Goal: Transaction & Acquisition: Purchase product/service

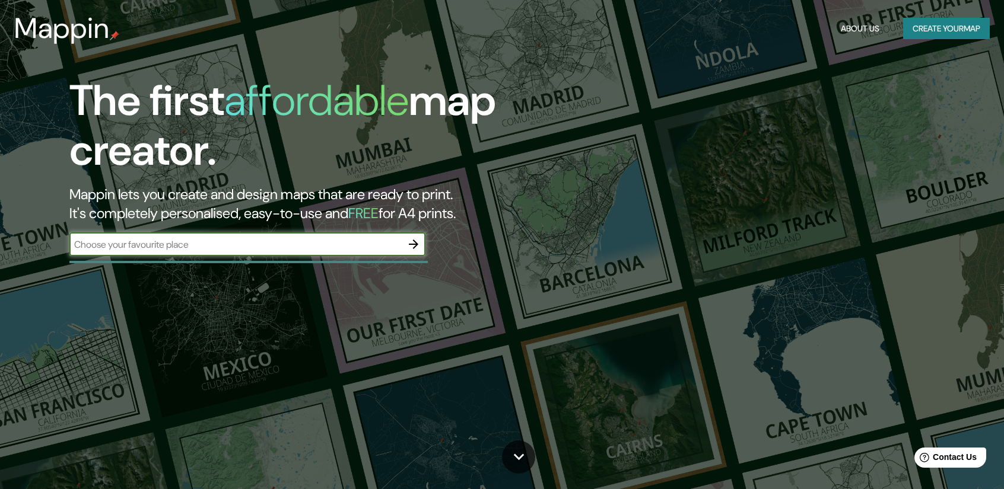
click at [311, 243] on input "text" at bounding box center [235, 245] width 332 height 14
type input "p"
type input "[GEOGRAPHIC_DATA]"
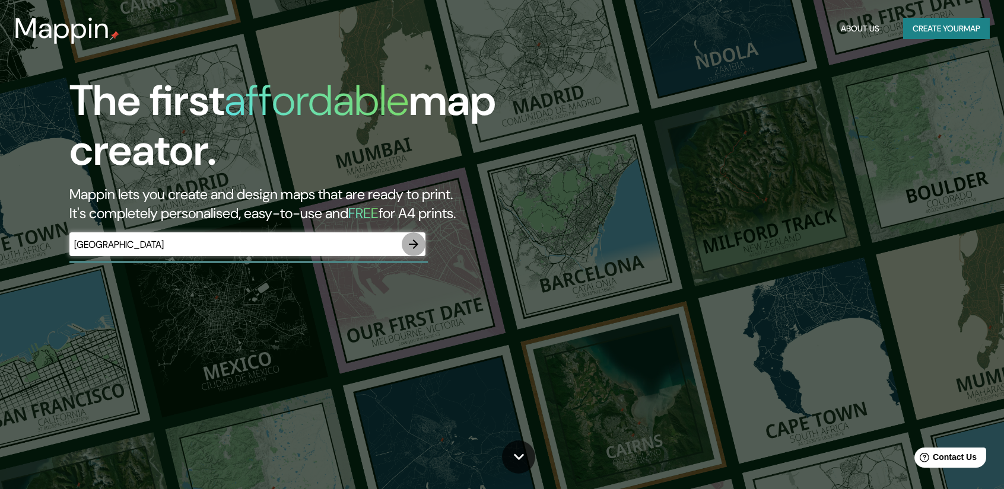
click at [416, 241] on icon "button" at bounding box center [413, 244] width 14 height 14
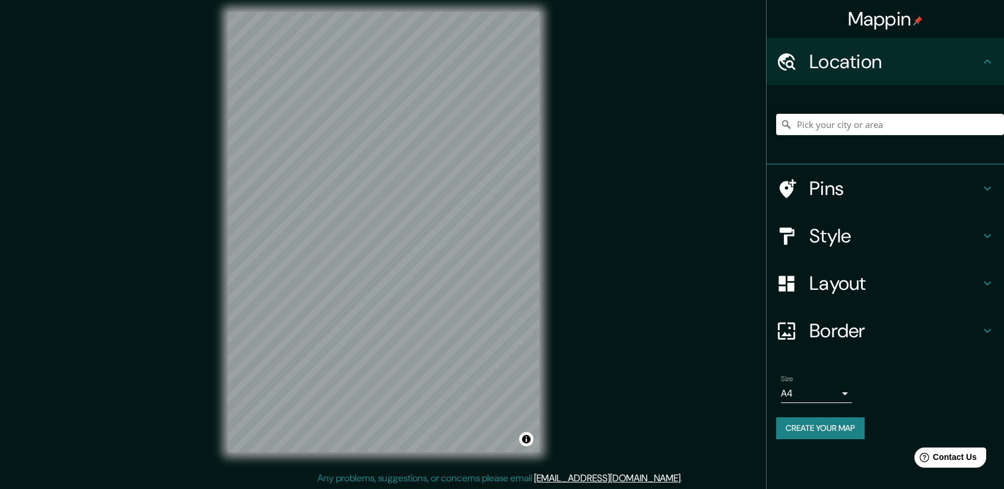
scroll to position [8, 0]
click at [867, 240] on h4 "Style" at bounding box center [894, 236] width 171 height 24
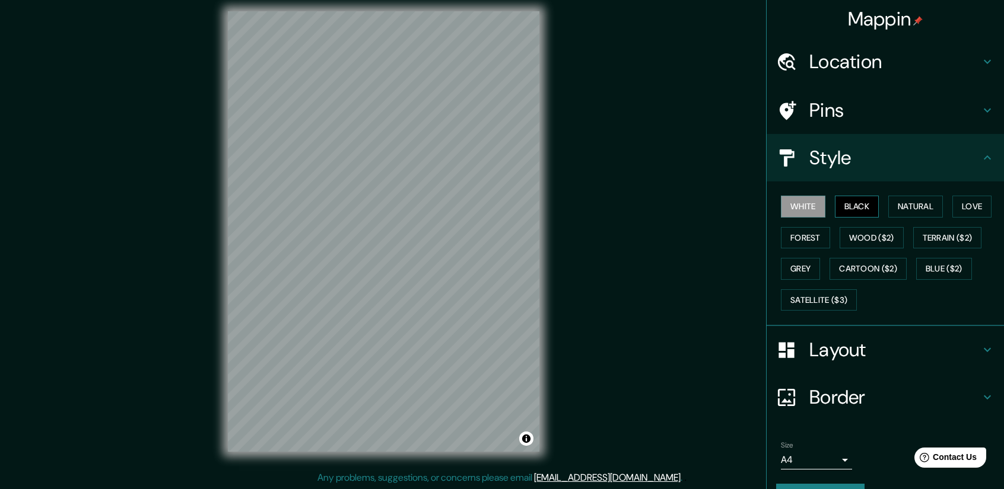
click at [853, 211] on button "Black" at bounding box center [857, 207] width 44 height 22
click at [791, 235] on button "Forest" at bounding box center [805, 238] width 49 height 22
click at [962, 206] on button "Love" at bounding box center [971, 207] width 39 height 22
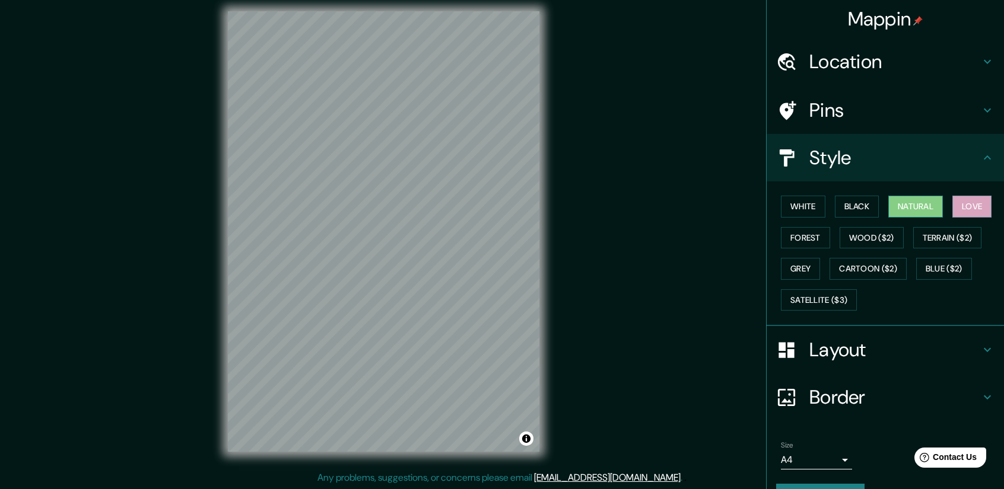
click at [900, 208] on button "Natural" at bounding box center [915, 207] width 55 height 22
click at [845, 202] on button "Black" at bounding box center [857, 207] width 44 height 22
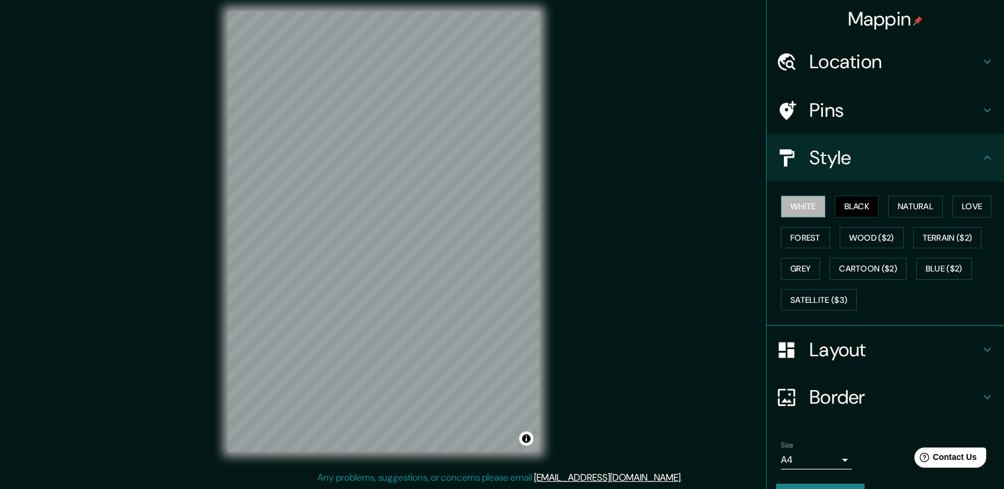
click at [795, 208] on button "White" at bounding box center [803, 207] width 44 height 22
click at [797, 236] on button "Forest" at bounding box center [805, 238] width 49 height 22
click at [822, 355] on h4 "Layout" at bounding box center [894, 350] width 171 height 24
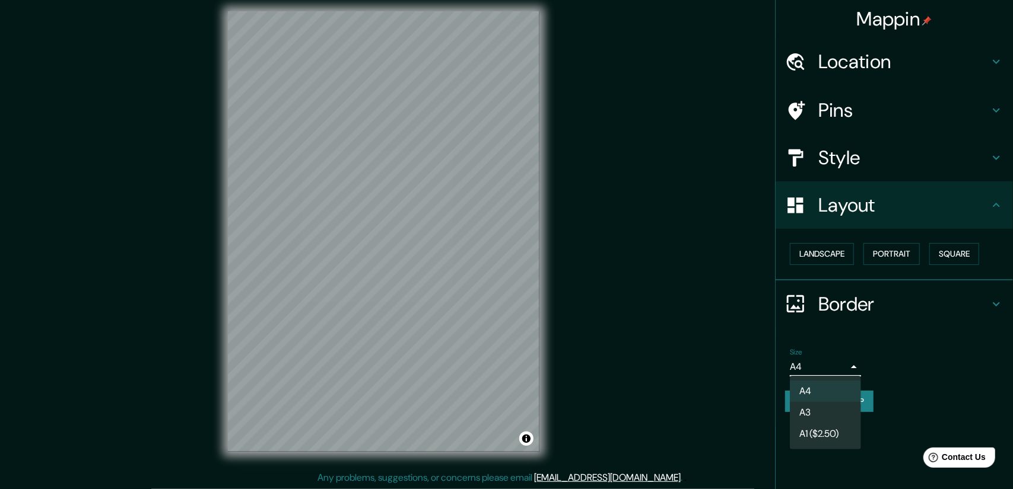
click at [848, 362] on body "Mappin Location Pins Style Layout Landscape Portrait Square Border Choose a bor…" at bounding box center [506, 236] width 1013 height 489
click at [825, 413] on li "A3" at bounding box center [825, 412] width 71 height 21
type input "a4"
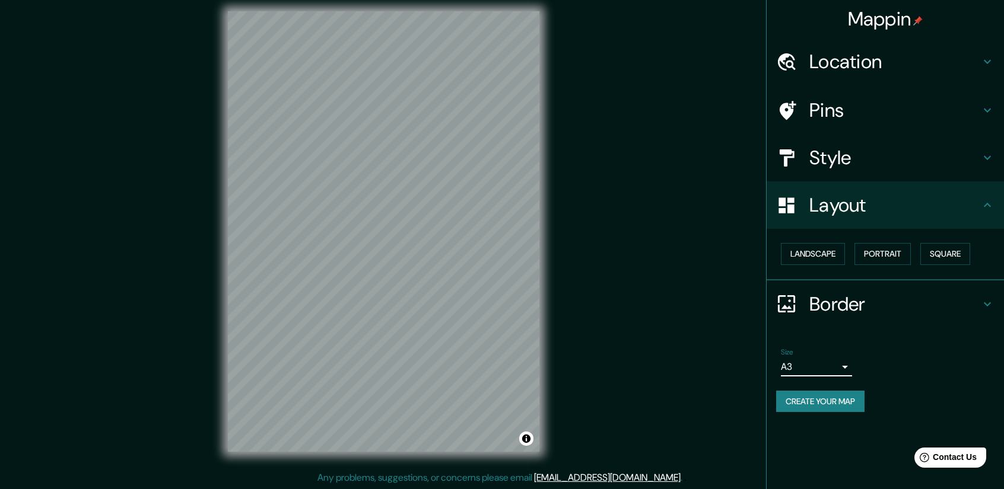
click at [905, 211] on h4 "Layout" at bounding box center [894, 205] width 171 height 24
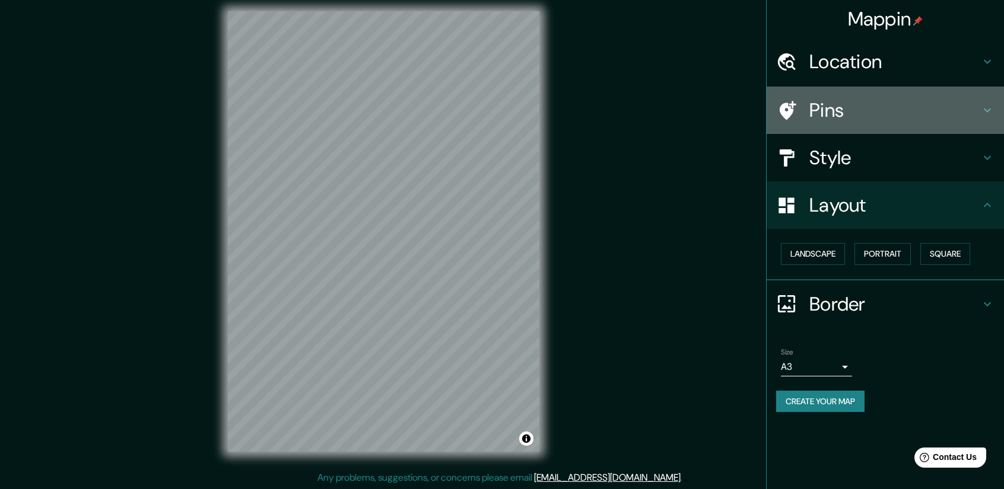
click at [904, 107] on h4 "Pins" at bounding box center [894, 110] width 171 height 24
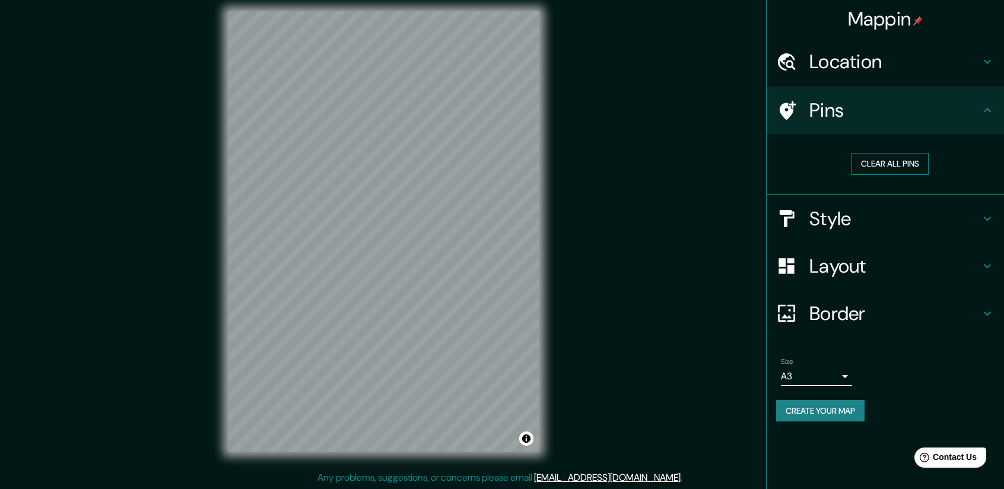
click at [906, 168] on button "Clear all pins" at bounding box center [889, 164] width 77 height 22
click at [881, 164] on button "Clear all pins" at bounding box center [889, 164] width 77 height 22
click at [392, 196] on div at bounding box center [392, 196] width 9 height 9
click at [816, 412] on button "Create your map" at bounding box center [820, 411] width 88 height 22
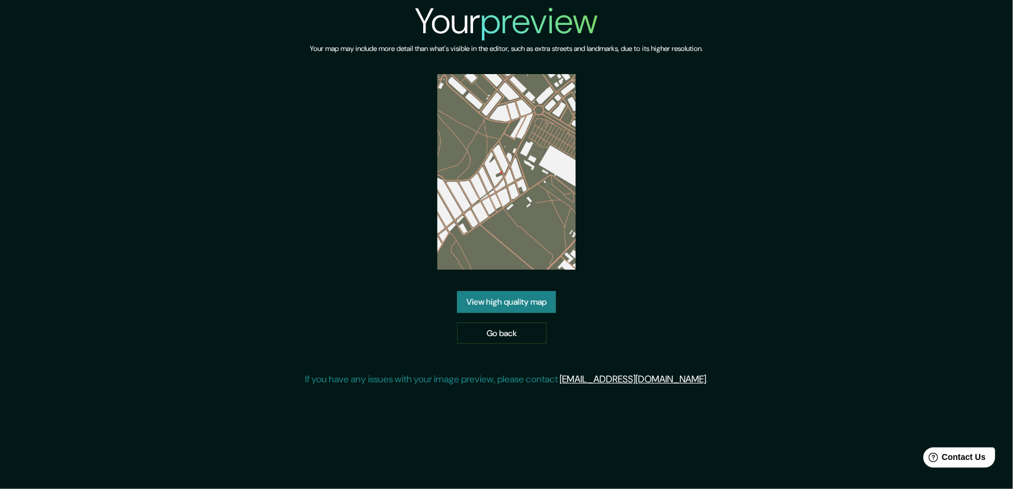
click at [517, 220] on img at bounding box center [506, 172] width 139 height 196
click at [648, 166] on div "Your preview Your map may include more detail than what's visible in the editor…" at bounding box center [506, 198] width 403 height 396
click at [499, 303] on link "View high quality map" at bounding box center [506, 302] width 99 height 22
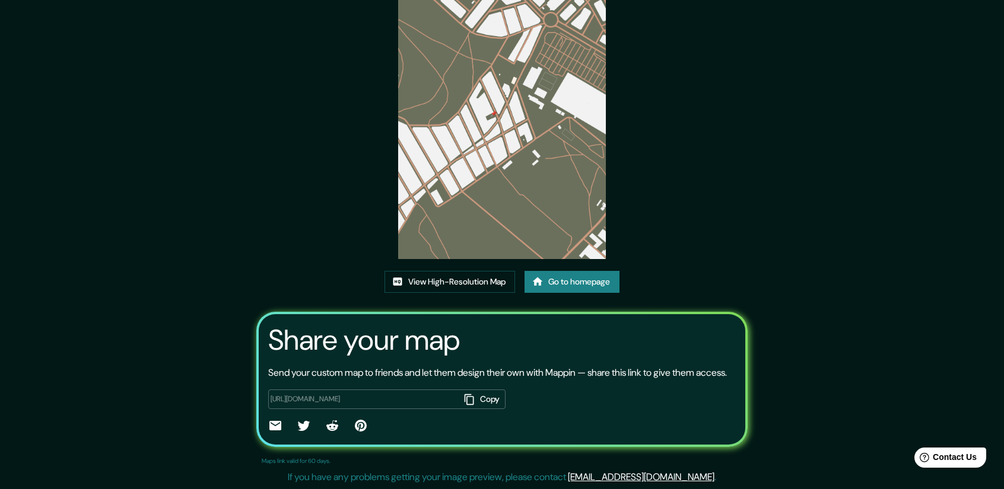
scroll to position [101, 0]
click at [273, 428] on icon at bounding box center [275, 425] width 12 height 9
click at [275, 428] on icon at bounding box center [275, 425] width 12 height 9
click at [274, 429] on icon at bounding box center [275, 425] width 12 height 9
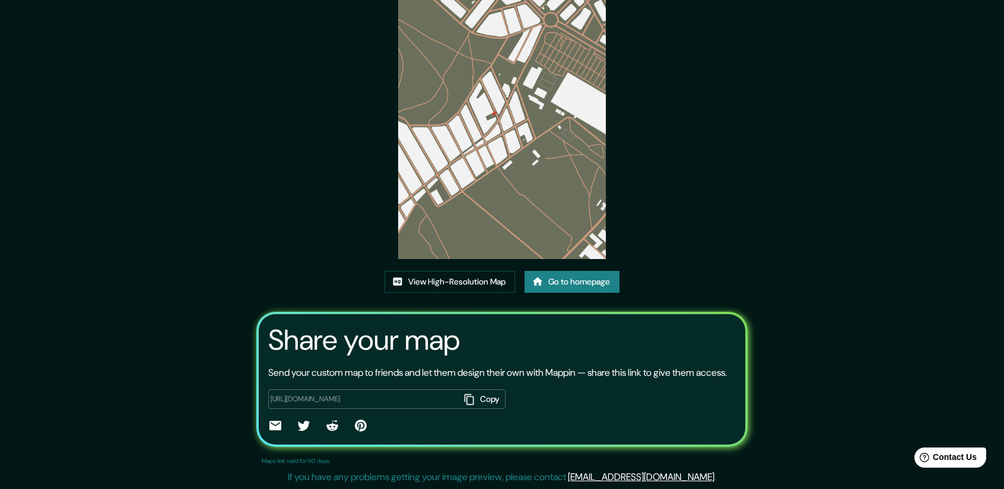
click at [275, 427] on icon at bounding box center [275, 425] width 12 height 9
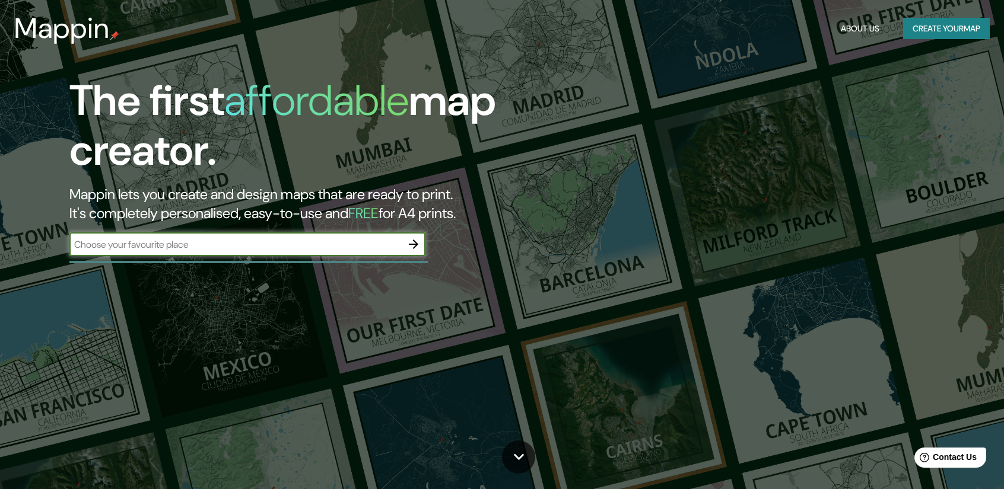
click at [410, 245] on icon "button" at bounding box center [413, 244] width 14 height 14
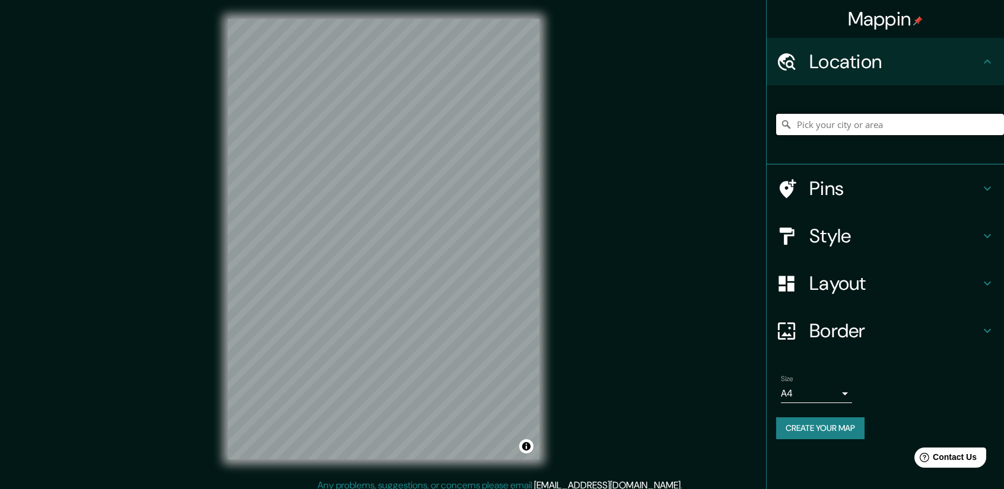
click at [817, 129] on input "Pick your city or area" at bounding box center [890, 124] width 228 height 21
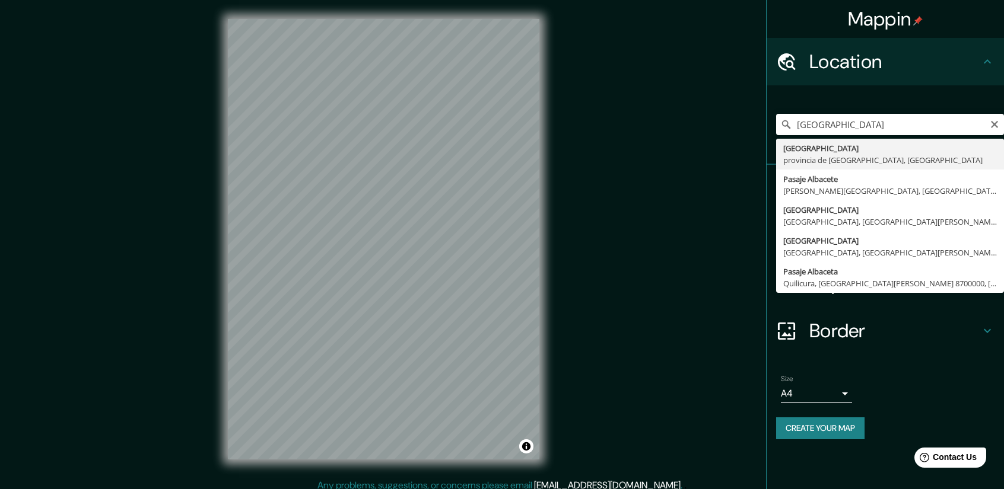
type input "[GEOGRAPHIC_DATA], [GEOGRAPHIC_DATA], [GEOGRAPHIC_DATA]"
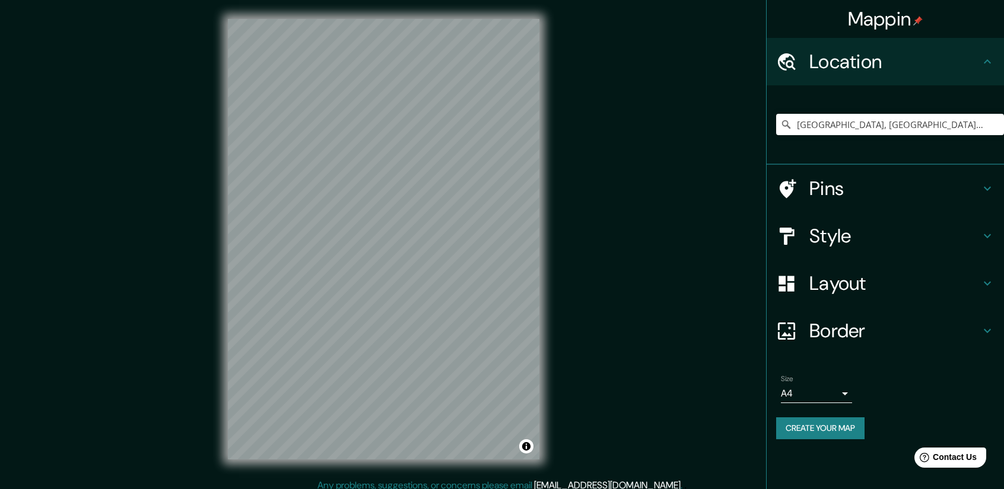
click at [986, 226] on div "Style" at bounding box center [884, 235] width 237 height 47
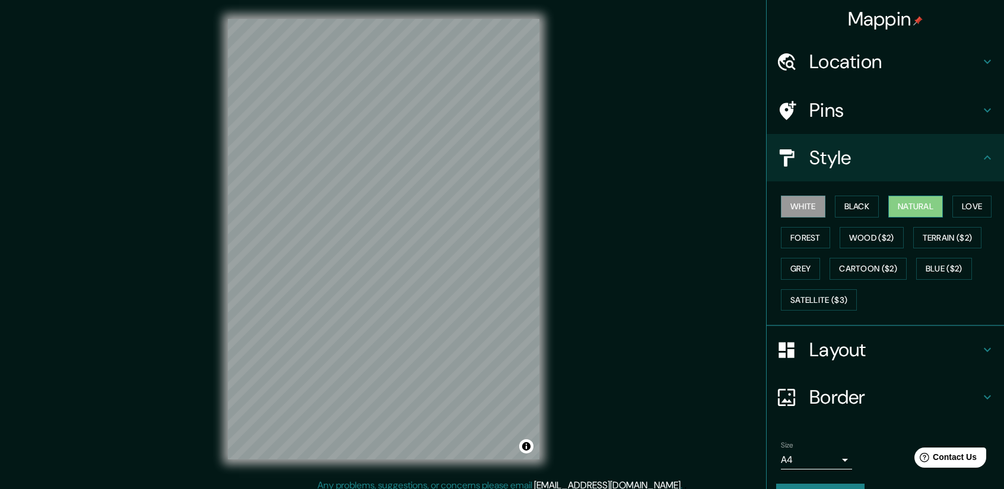
click at [902, 213] on button "Natural" at bounding box center [915, 207] width 55 height 22
click at [817, 244] on button "Forest" at bounding box center [805, 238] width 49 height 22
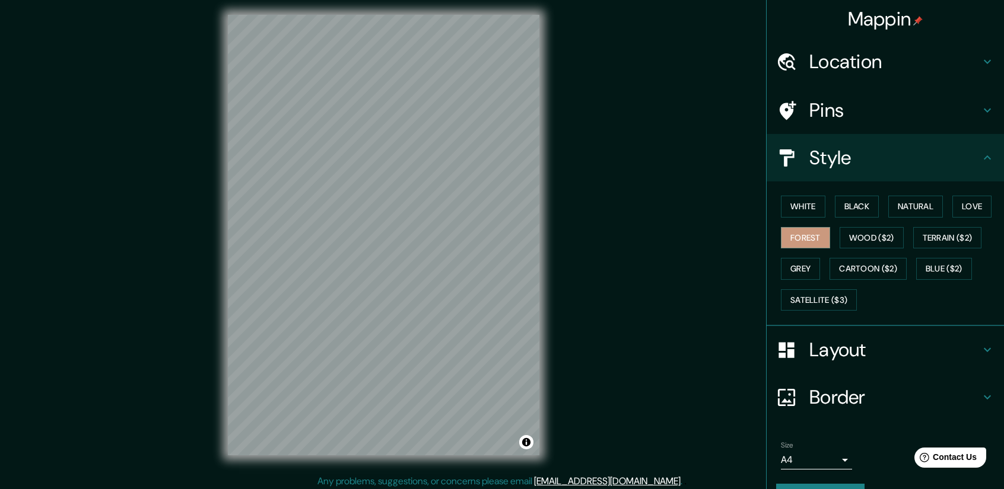
scroll to position [8, 0]
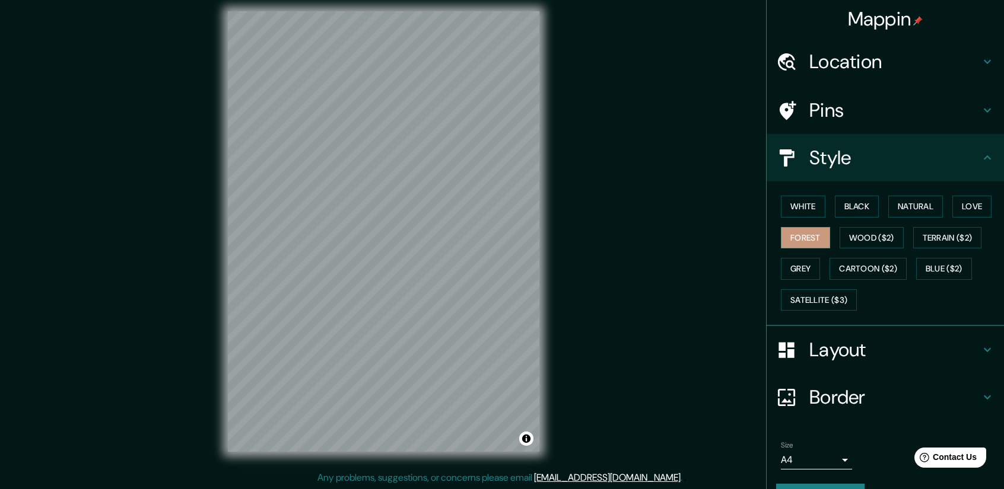
click at [628, 387] on div "Mappin Location [GEOGRAPHIC_DATA], [GEOGRAPHIC_DATA], [GEOGRAPHIC_DATA] Pins St…" at bounding box center [502, 241] width 1004 height 498
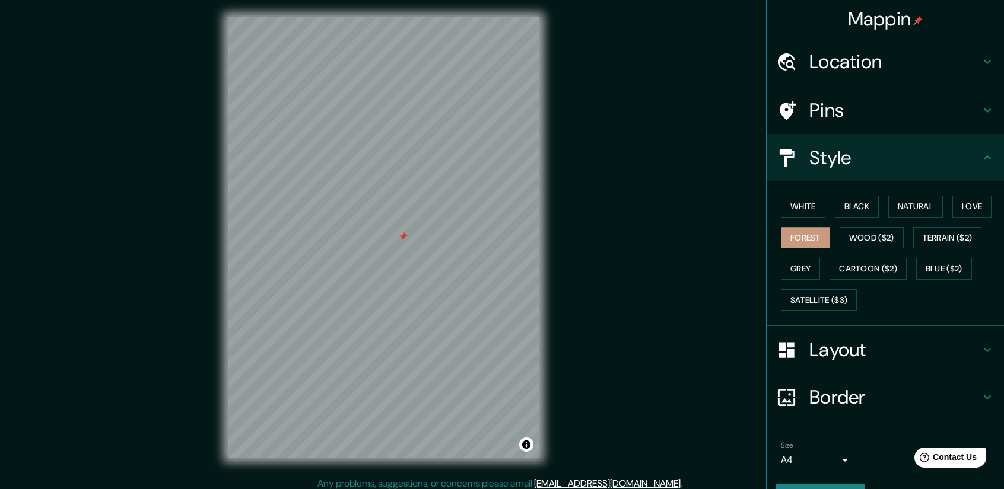
scroll to position [0, 0]
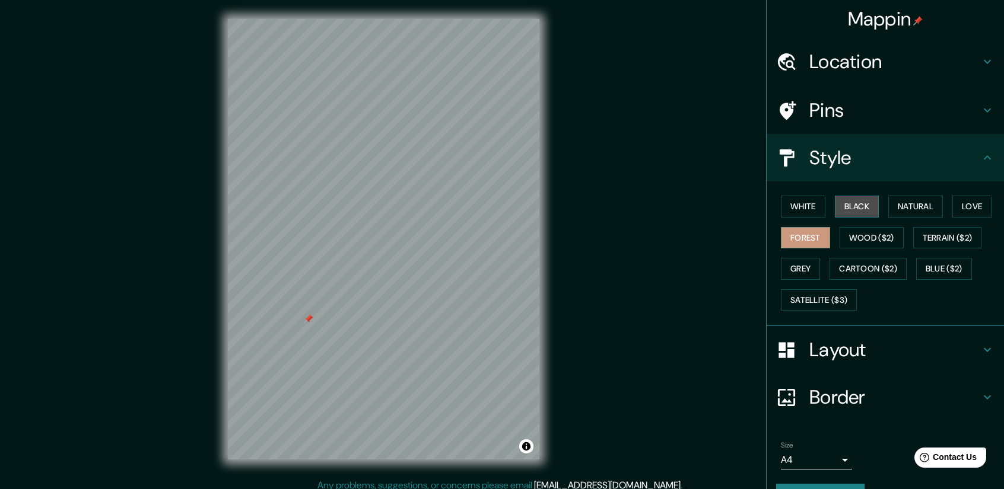
click at [839, 206] on button "Black" at bounding box center [857, 207] width 44 height 22
click at [793, 202] on button "White" at bounding box center [803, 207] width 44 height 22
click at [803, 240] on button "Forest" at bounding box center [805, 238] width 49 height 22
click at [870, 241] on button "Wood ($2)" at bounding box center [871, 238] width 64 height 22
click at [605, 237] on div "Mappin Location [GEOGRAPHIC_DATA], [GEOGRAPHIC_DATA], [GEOGRAPHIC_DATA] Pins St…" at bounding box center [502, 249] width 1004 height 498
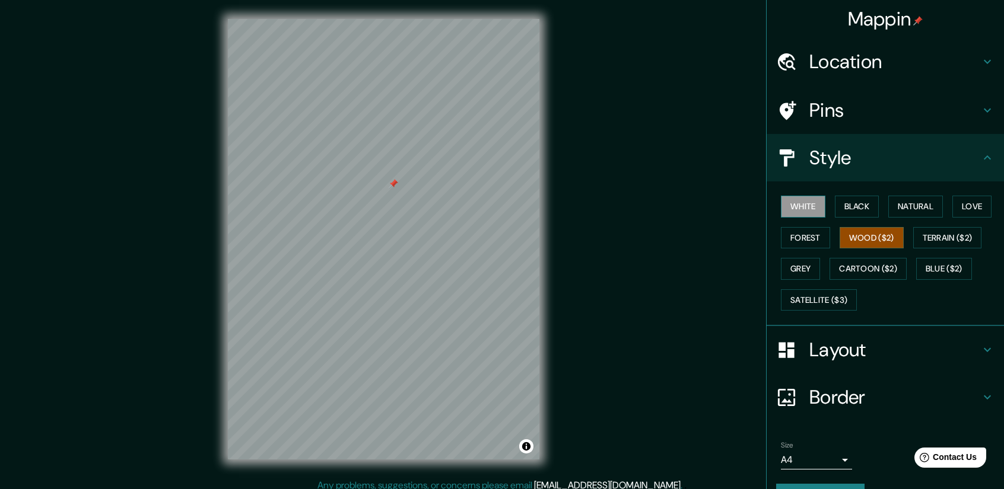
click at [788, 204] on button "White" at bounding box center [803, 207] width 44 height 22
click at [796, 237] on button "Forest" at bounding box center [805, 238] width 49 height 22
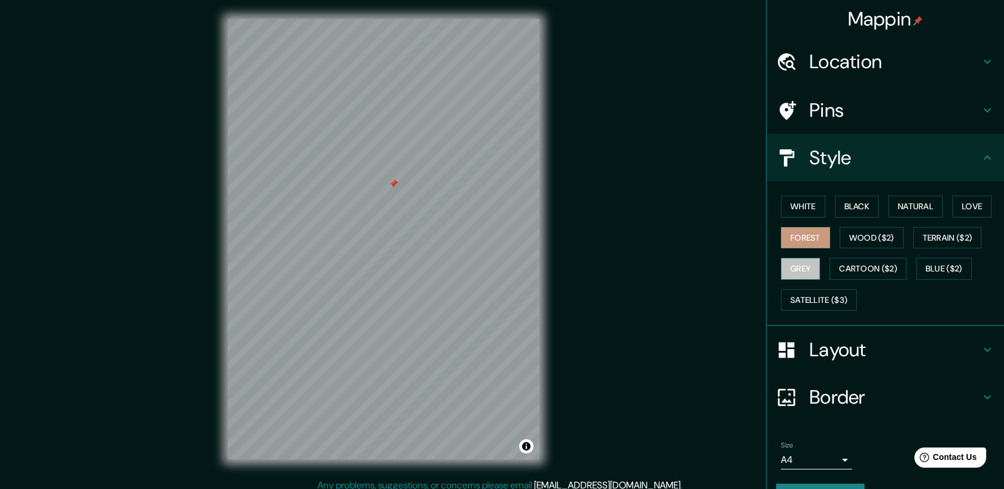
click at [791, 264] on button "Grey" at bounding box center [800, 269] width 39 height 22
click at [879, 270] on button "Cartoon ($2)" at bounding box center [867, 269] width 77 height 22
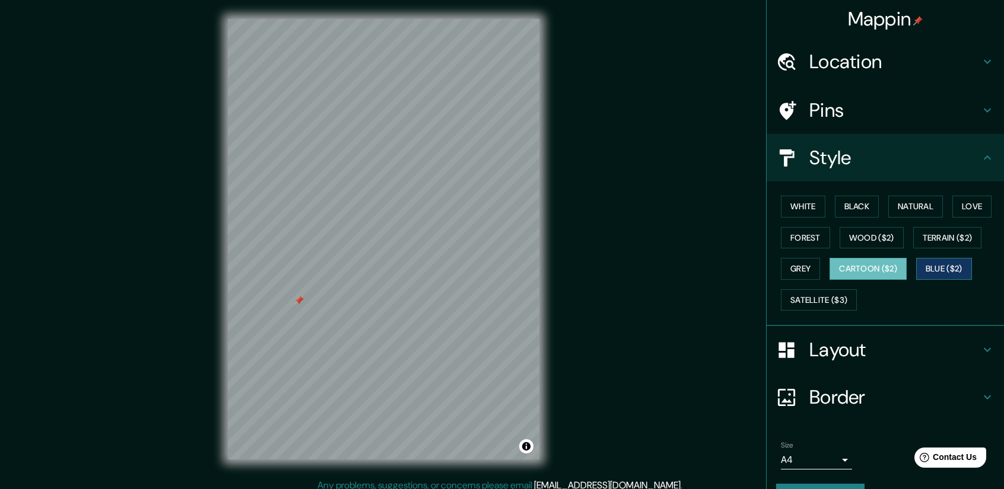
click at [936, 266] on button "Blue ($2)" at bounding box center [944, 269] width 56 height 22
click at [927, 233] on button "Terrain ($2)" at bounding box center [947, 238] width 69 height 22
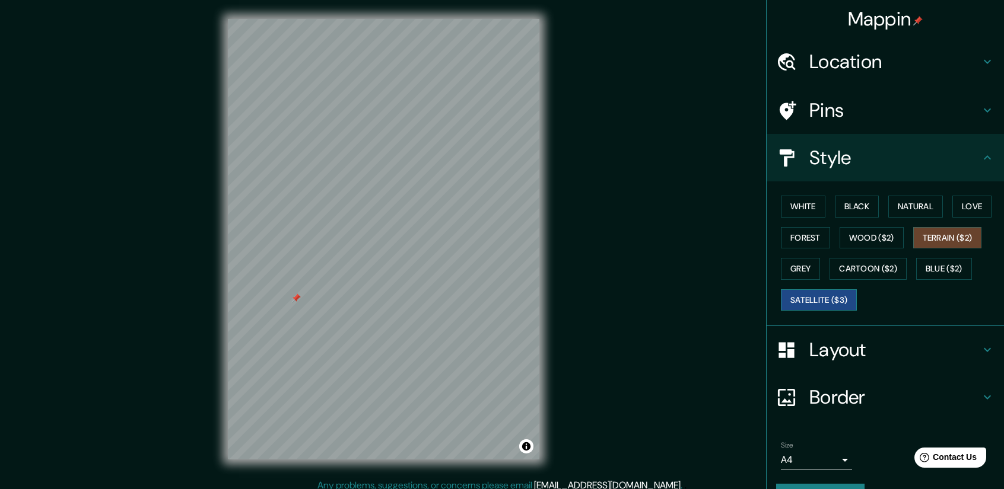
click at [826, 295] on button "Satellite ($3)" at bounding box center [819, 300] width 76 height 22
click at [549, 265] on div "© Mapbox © OpenStreetMap Improve this map © Maxar" at bounding box center [383, 239] width 349 height 479
click at [798, 209] on button "White" at bounding box center [803, 207] width 44 height 22
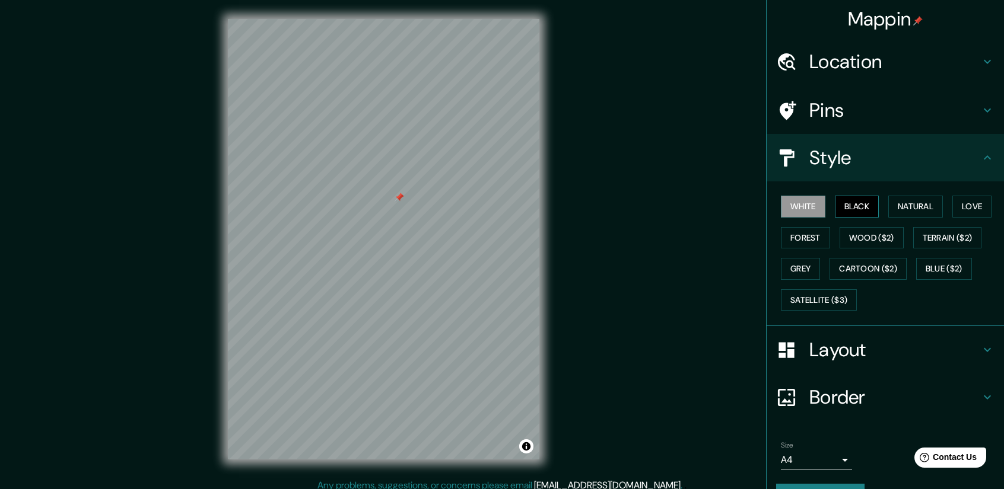
click at [861, 212] on button "Black" at bounding box center [857, 207] width 44 height 22
click at [890, 203] on button "Natural" at bounding box center [915, 207] width 55 height 22
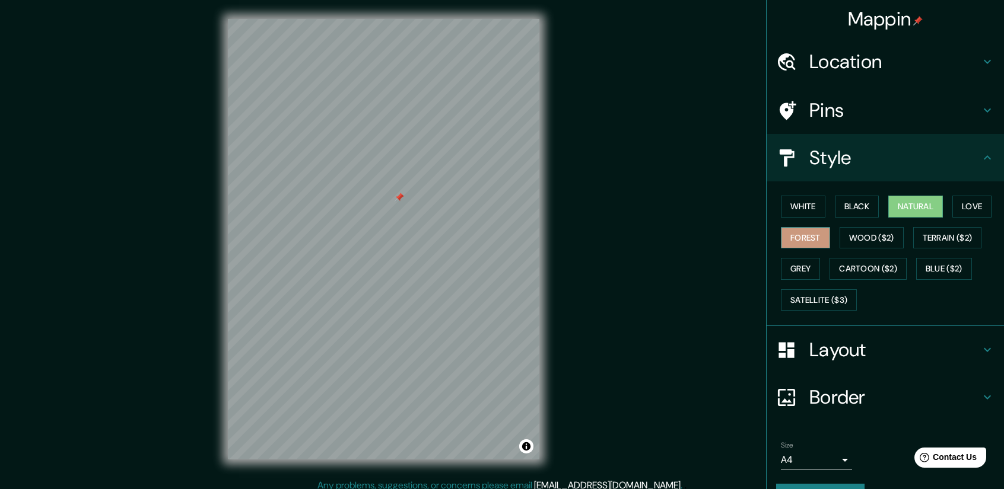
click at [797, 238] on button "Forest" at bounding box center [805, 238] width 49 height 22
click at [941, 94] on div "Pins" at bounding box center [884, 110] width 237 height 47
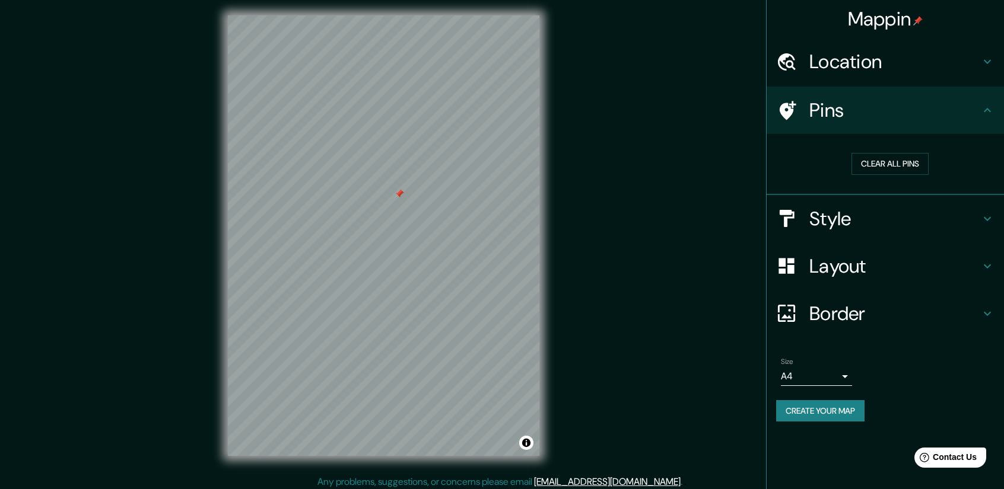
scroll to position [8, 0]
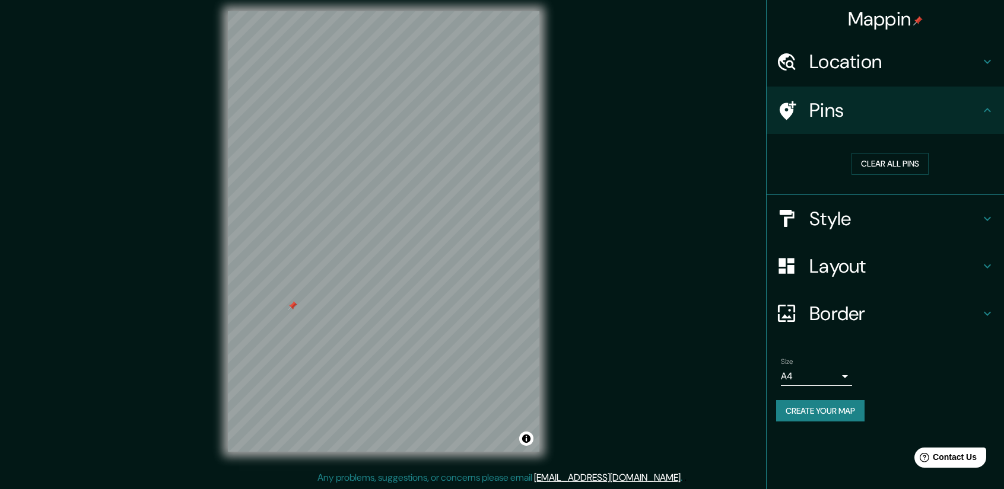
click at [291, 304] on div at bounding box center [292, 305] width 9 height 9
